Goal: Task Accomplishment & Management: Manage account settings

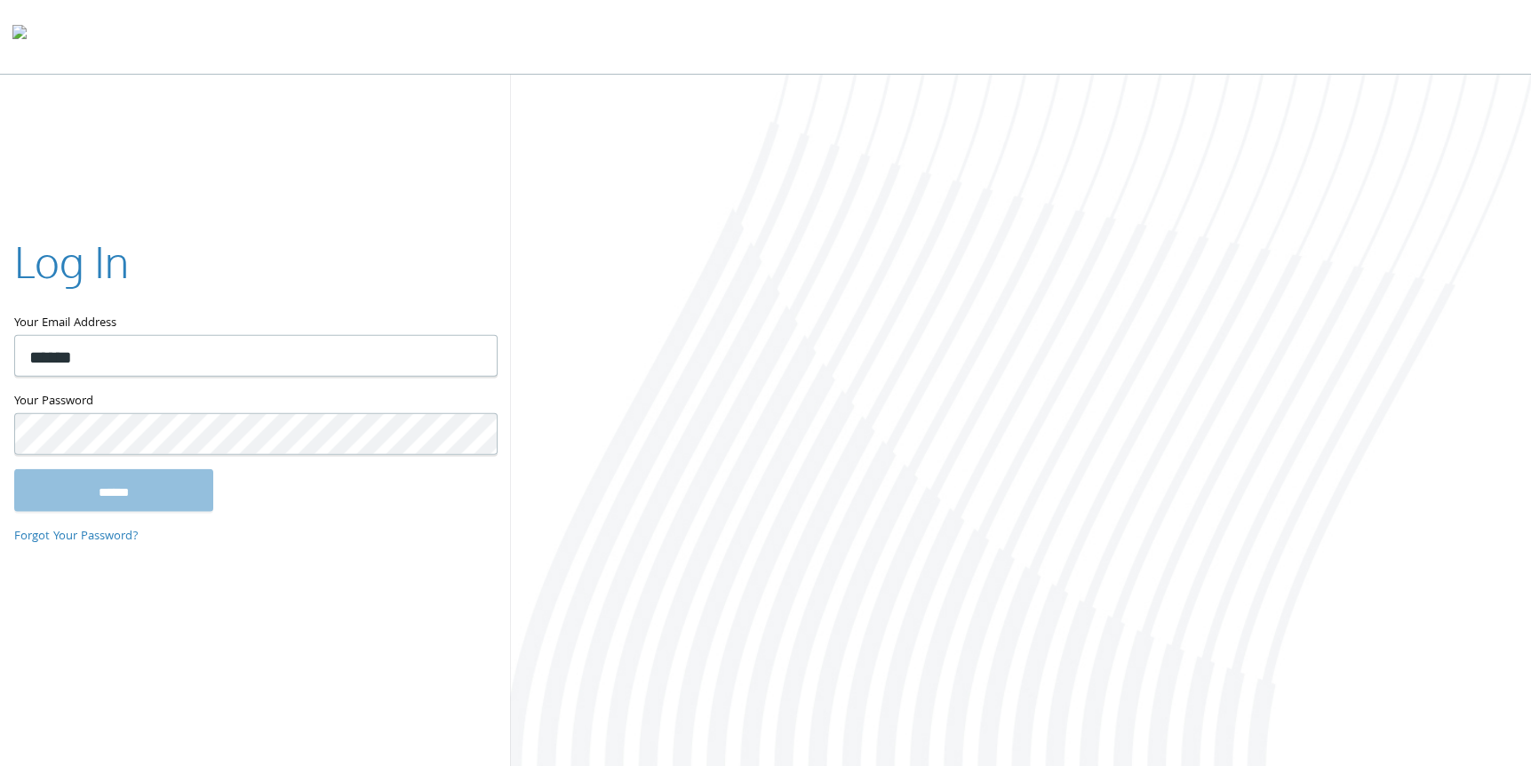
type input "**********"
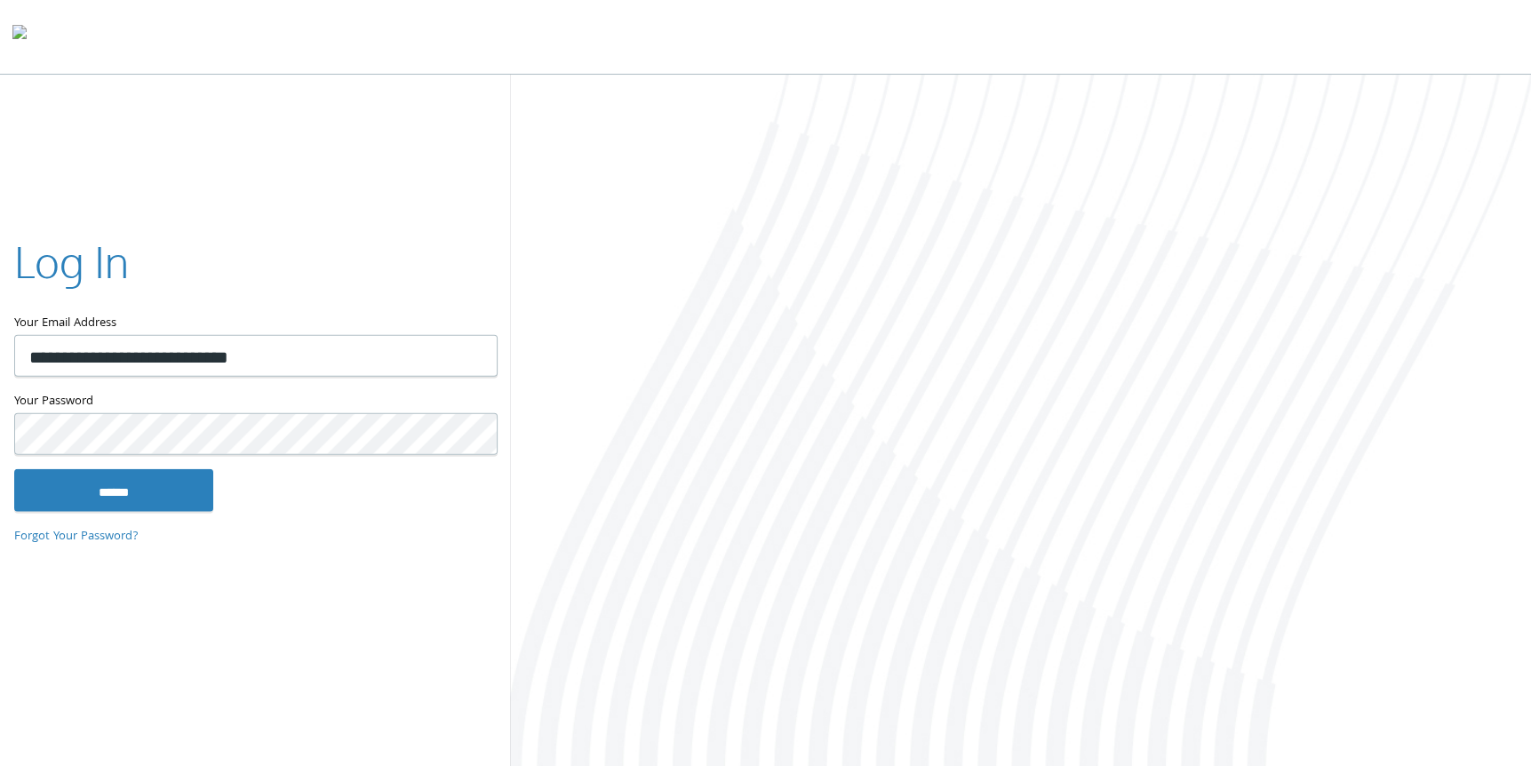
click at [14, 468] on input "******" at bounding box center [113, 489] width 199 height 43
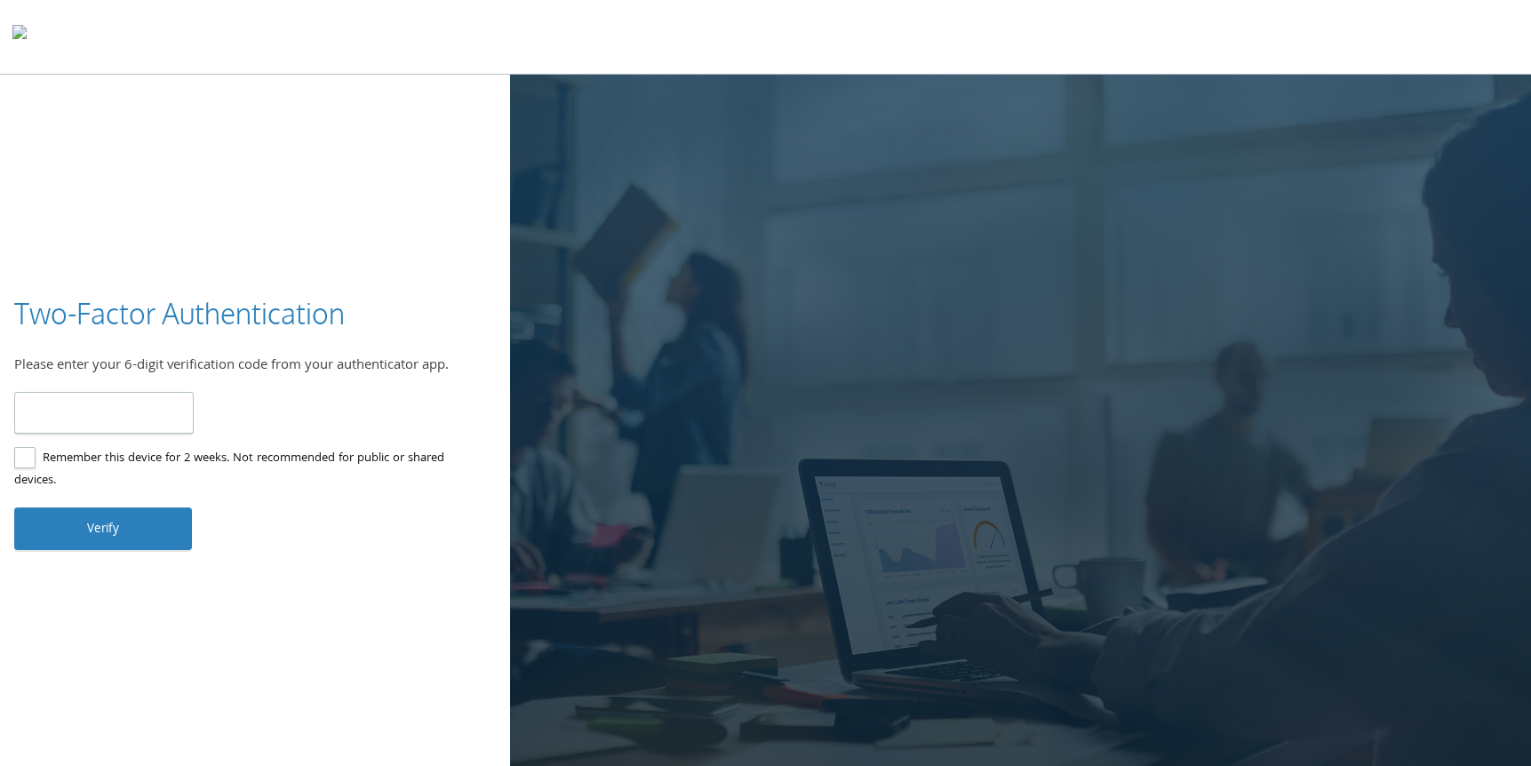
type input "******"
